Goal: Obtain resource: Obtain resource

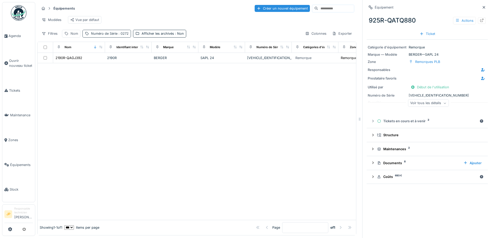
click at [115, 36] on div "Numéro de Série : 0272" at bounding box center [110, 33] width 38 height 5
click at [150, 64] on icon at bounding box center [150, 62] width 4 height 3
click at [72, 36] on div "Nom" at bounding box center [75, 33] width 8 height 5
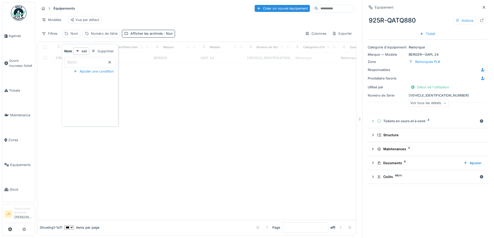
click at [81, 60] on input "Nom" at bounding box center [90, 62] width 52 height 11
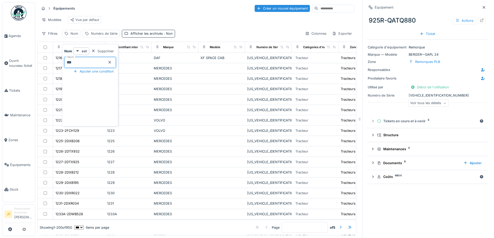
type input "****"
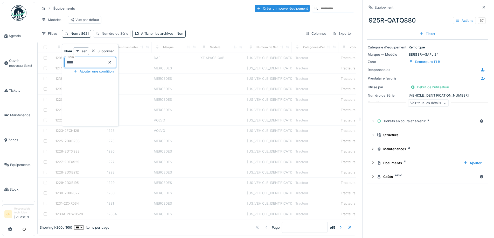
click at [121, 18] on div "Modèles Vue par défaut" at bounding box center [196, 20] width 315 height 12
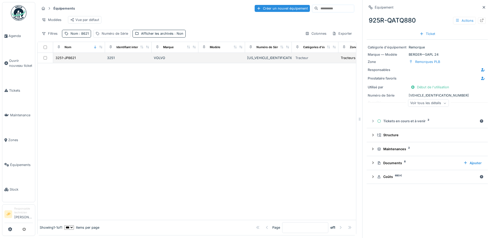
click at [68, 63] on td "3251-JP8621" at bounding box center [79, 58] width 52 height 10
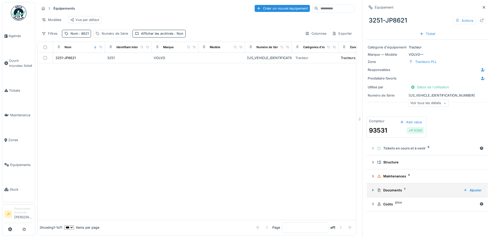
click at [392, 190] on div "Documents 7" at bounding box center [418, 190] width 82 height 5
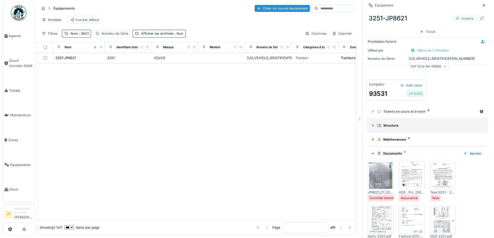
scroll to position [78, 0]
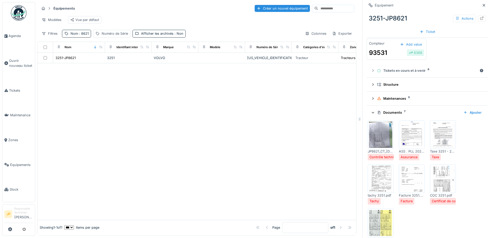
click at [377, 139] on img at bounding box center [380, 135] width 23 height 26
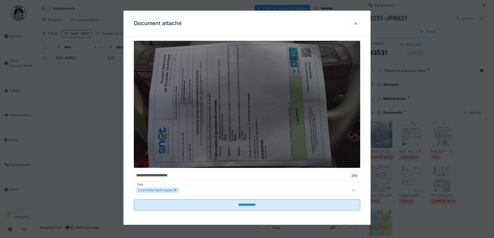
click at [292, 141] on img at bounding box center [247, 104] width 227 height 127
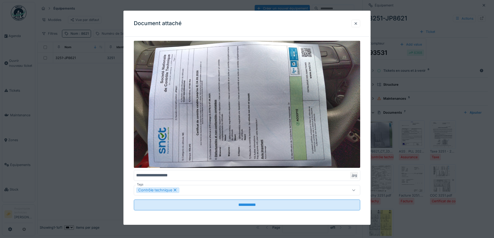
scroll to position [1, 0]
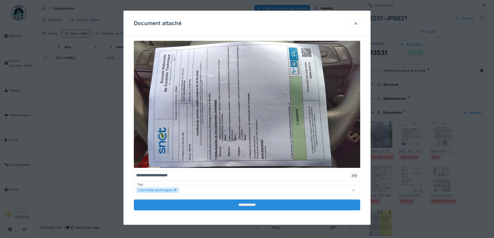
click at [247, 205] on input "**********" at bounding box center [247, 205] width 227 height 11
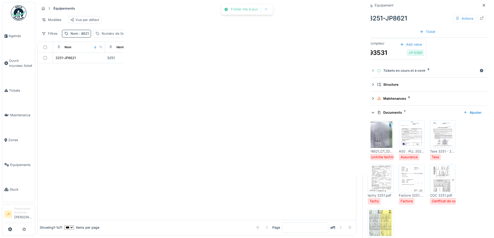
scroll to position [0, 0]
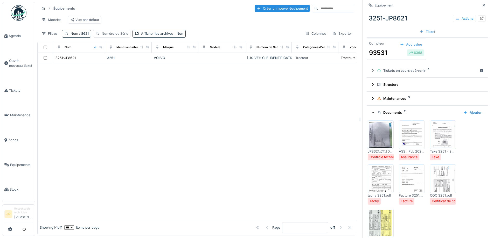
click at [380, 138] on img at bounding box center [380, 135] width 23 height 26
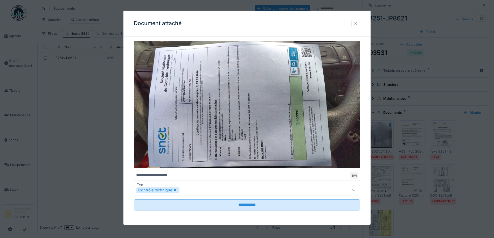
click at [357, 23] on div at bounding box center [356, 23] width 4 height 5
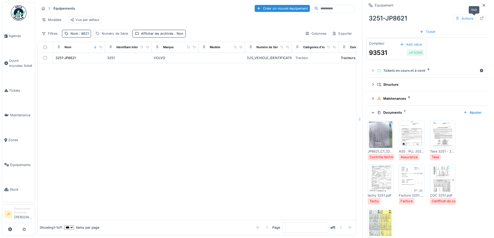
click at [478, 20] on div at bounding box center [482, 18] width 8 height 6
click at [77, 36] on div "Nom : 8621" at bounding box center [80, 33] width 18 height 5
drag, startPoint x: 91, startPoint y: 64, endPoint x: 50, endPoint y: 82, distance: 44.8
click at [51, 69] on body "Agenda Ouvrir nouveau ticket Tickets Maintenance Zones Équipements Stock JP Res…" at bounding box center [247, 119] width 494 height 238
type input "****"
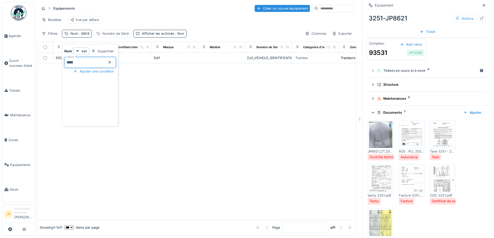
click at [197, 122] on div at bounding box center [197, 141] width 319 height 157
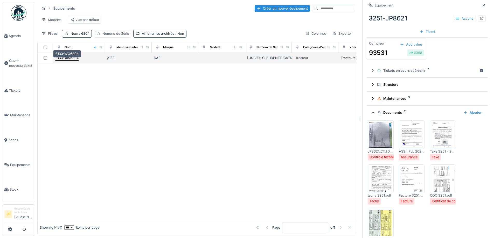
click at [70, 60] on div "3133-WQ6804" at bounding box center [67, 58] width 23 height 5
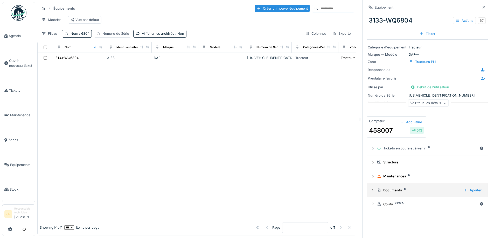
click at [388, 191] on div "Documents 6" at bounding box center [418, 190] width 82 height 5
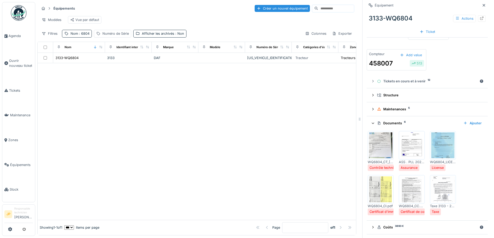
scroll to position [69, 0]
click at [381, 145] on img at bounding box center [380, 145] width 23 height 26
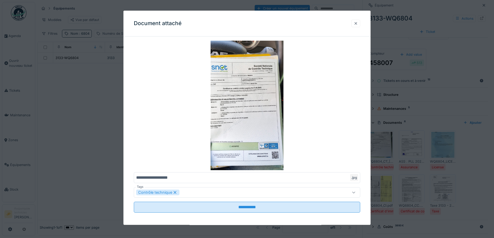
click at [358, 26] on div at bounding box center [356, 23] width 4 height 5
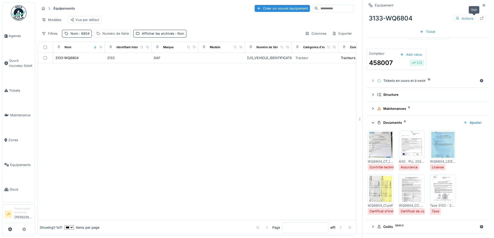
click at [480, 18] on icon at bounding box center [482, 18] width 4 height 3
click at [89, 36] on span ": 6804" at bounding box center [83, 34] width 11 height 4
click at [91, 63] on input "****" at bounding box center [90, 62] width 52 height 11
type input "****"
click at [155, 141] on div at bounding box center [197, 141] width 319 height 157
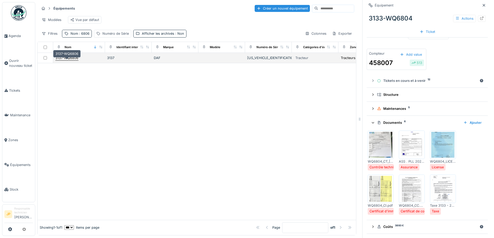
click at [67, 60] on div "3137-WQ6806" at bounding box center [67, 58] width 23 height 5
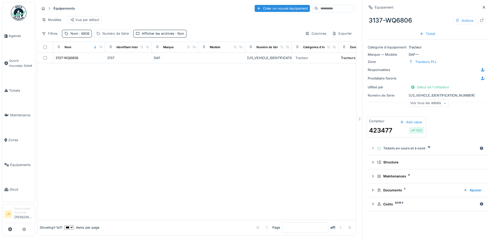
click at [480, 21] on icon at bounding box center [482, 20] width 4 height 3
drag, startPoint x: 83, startPoint y: 36, endPoint x: 84, endPoint y: 44, distance: 7.4
click at [83, 36] on span ": 6806" at bounding box center [83, 34] width 11 height 4
click at [112, 64] on div at bounding box center [110, 62] width 4 height 5
click at [113, 36] on div "Numéro de Série" at bounding box center [115, 33] width 26 height 5
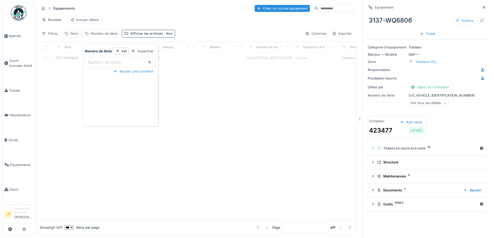
click at [108, 64] on label "Numéro de Série" at bounding box center [104, 62] width 35 height 6
click at [108, 64] on Série_c2ODA "Numéro de Série" at bounding box center [120, 62] width 71 height 11
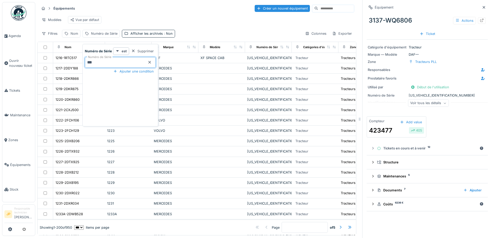
type Série_c2ODA "****"
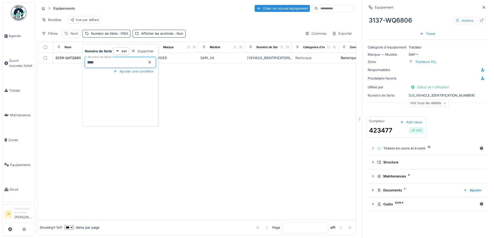
click at [132, 14] on div "Équipements Créer un nouvel équipement Modèles Vue par défaut Filtres Nom Numér…" at bounding box center [196, 21] width 319 height 38
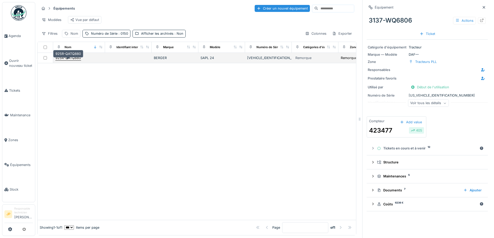
click at [73, 60] on div "925R-QATQ880" at bounding box center [68, 58] width 25 height 5
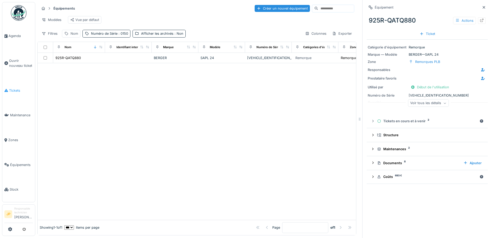
click at [9, 90] on li "Tickets" at bounding box center [18, 90] width 29 height 5
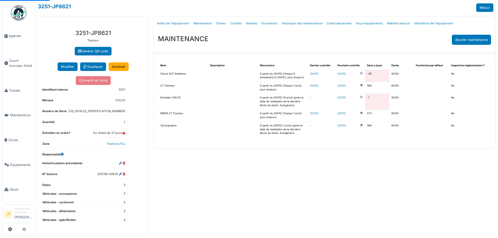
select select "***"
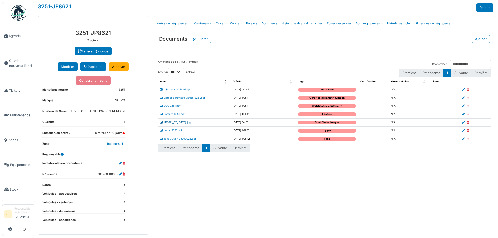
click at [182, 122] on link "JP8621_CT_24.09.2026.jpg" at bounding box center [175, 122] width 31 height 3
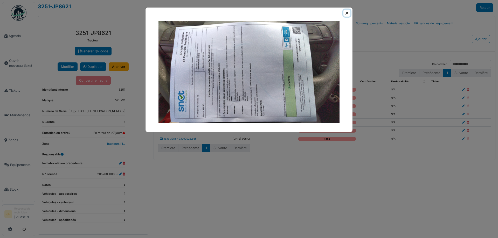
click at [347, 13] on button "Close" at bounding box center [347, 13] width 7 height 7
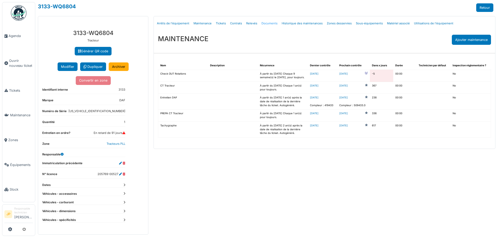
click at [267, 24] on link "Documents" at bounding box center [269, 23] width 20 height 12
select select "***"
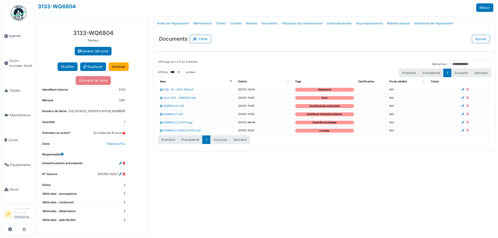
click at [182, 124] on td "WQ6804_CT_[DATE].jpg" at bounding box center [197, 123] width 78 height 8
click at [183, 123] on link "WQ6804_CT_27.09.2026.jpg" at bounding box center [176, 122] width 32 height 3
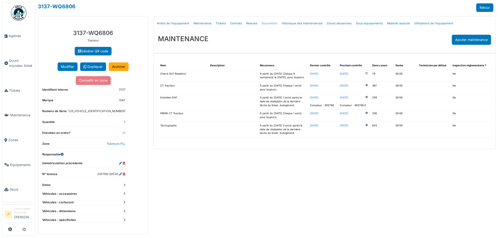
click at [266, 24] on link "Documents" at bounding box center [269, 23] width 20 height 12
select select "***"
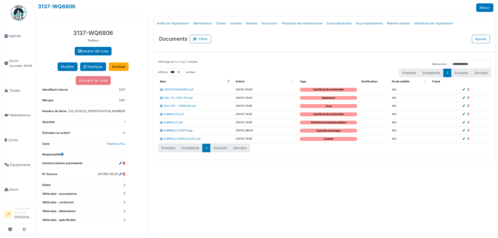
click at [191, 131] on link "WQ6806_CT_27.09.2026.jpg" at bounding box center [176, 130] width 32 height 3
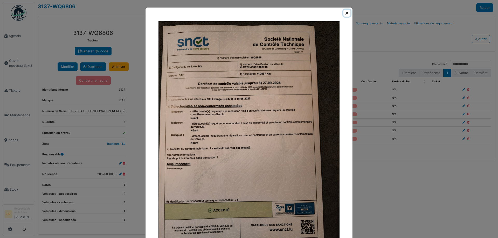
click at [344, 12] on button "Close" at bounding box center [347, 13] width 7 height 7
